Goal: Information Seeking & Learning: Check status

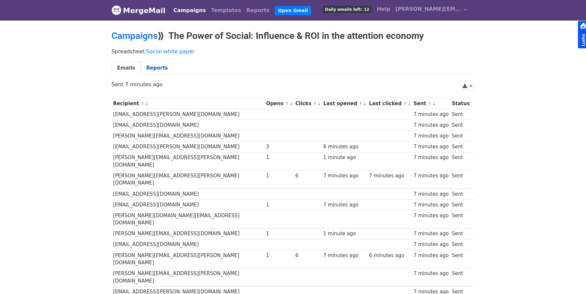
click at [156, 72] on link "Reports" at bounding box center [157, 67] width 33 height 13
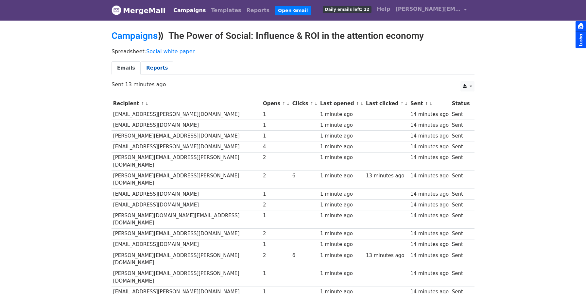
click at [161, 68] on link "Reports" at bounding box center [157, 67] width 33 height 13
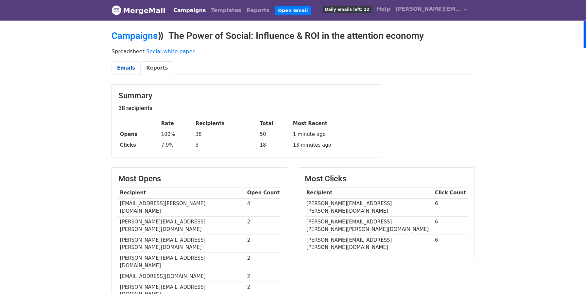
click at [127, 65] on link "Emails" at bounding box center [125, 67] width 29 height 13
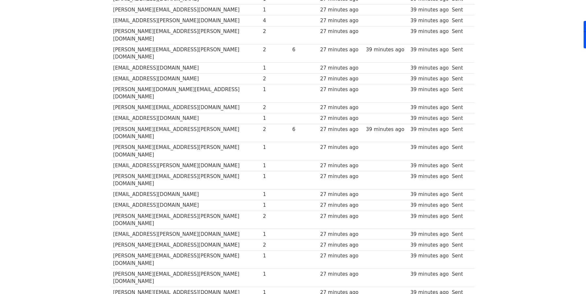
scroll to position [127, 0]
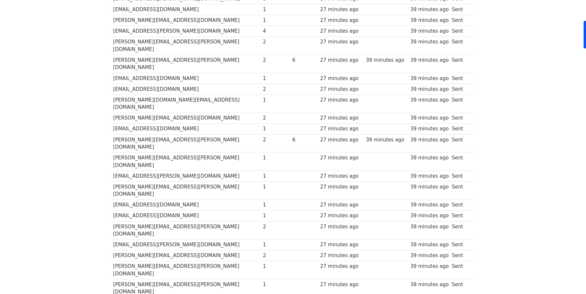
scroll to position [0, 0]
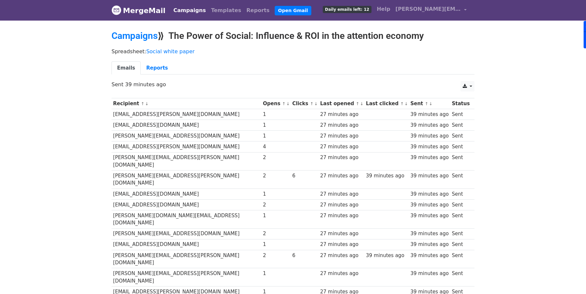
click at [308, 106] on span "↑ ↓" at bounding box center [312, 104] width 9 height 6
click at [282, 104] on small "↑ ↓" at bounding box center [285, 103] width 7 height 5
click at [286, 104] on link "↓" at bounding box center [288, 103] width 4 height 5
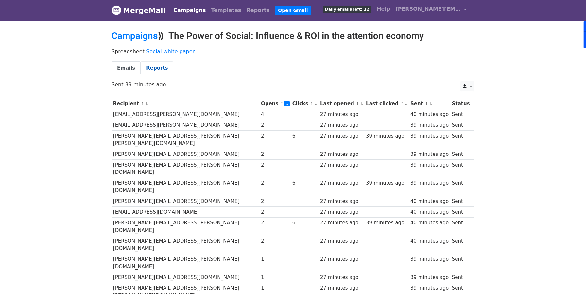
click at [153, 69] on link "Reports" at bounding box center [157, 67] width 33 height 13
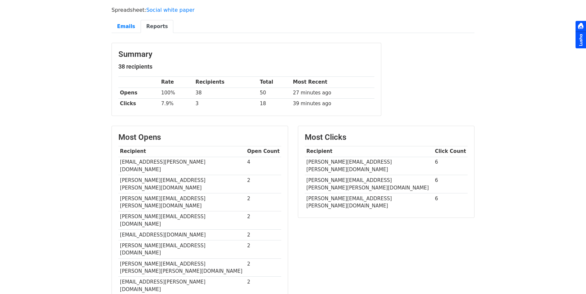
scroll to position [1, 0]
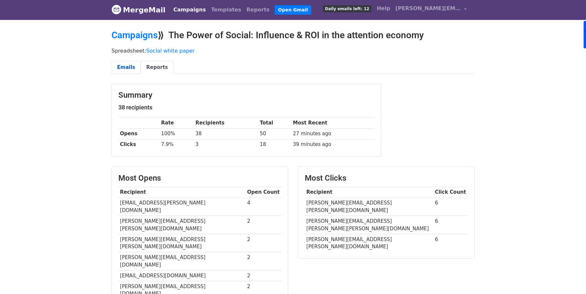
click at [121, 69] on link "Emails" at bounding box center [125, 67] width 29 height 13
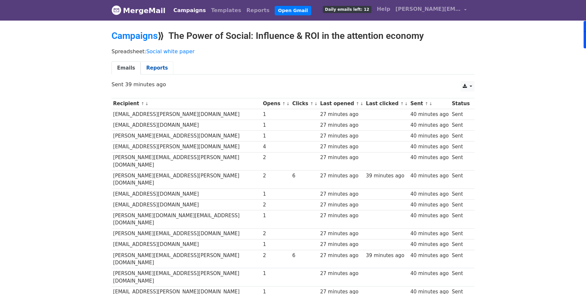
click at [156, 64] on link "Reports" at bounding box center [157, 67] width 33 height 13
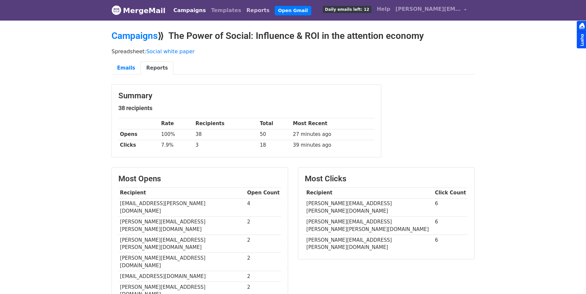
click at [244, 11] on link "Reports" at bounding box center [258, 10] width 28 height 13
click at [244, 13] on link "Reports" at bounding box center [258, 10] width 28 height 13
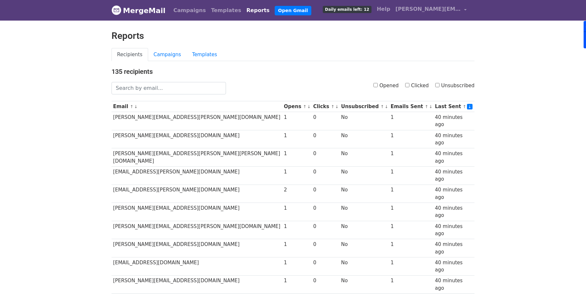
click at [244, 9] on link "Reports" at bounding box center [258, 10] width 28 height 13
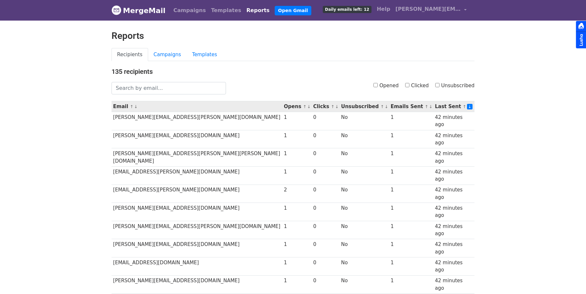
click at [303, 107] on link "↑" at bounding box center [305, 106] width 4 height 5
click at [307, 107] on link "↓" at bounding box center [309, 106] width 4 height 5
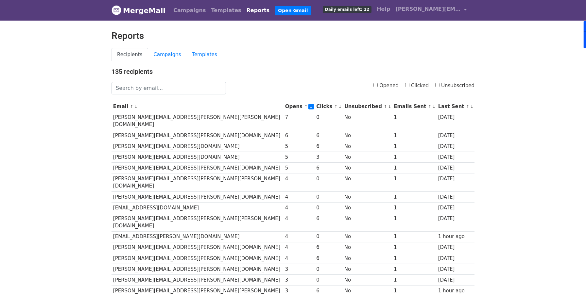
click at [67, 143] on body "MergeMail Campaigns Templates Reports Open Gmail Daily emails left: 12 Help lew…" at bounding box center [293, 275] width 586 height 550
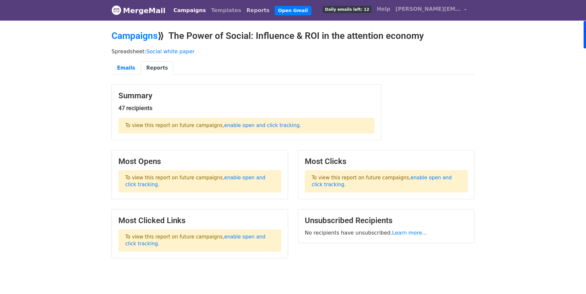
click at [244, 10] on link "Reports" at bounding box center [258, 10] width 28 height 13
click at [244, 8] on link "Reports" at bounding box center [258, 10] width 28 height 13
